Goal: Ask a question

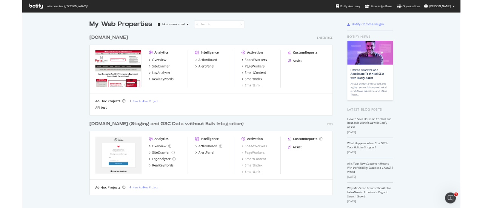
scroll to position [102, 0]
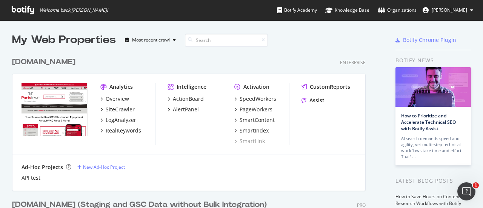
click at [296, 41] on div "My Web Properties Most recent crawl" at bounding box center [176, 39] width 328 height 15
click at [321, 101] on div "Assist" at bounding box center [316, 101] width 15 height 8
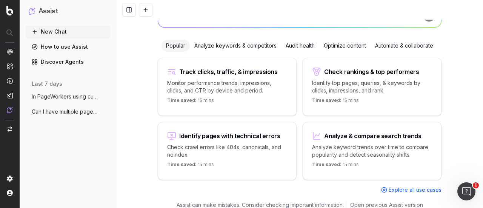
click at [388, 141] on div "Analyze & compare search trends Analyze keyword trends over time to compare pop…" at bounding box center [371, 151] width 139 height 58
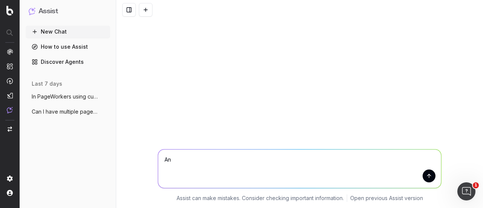
type textarea "A"
type textarea "I"
